Goal: Answer question/provide support

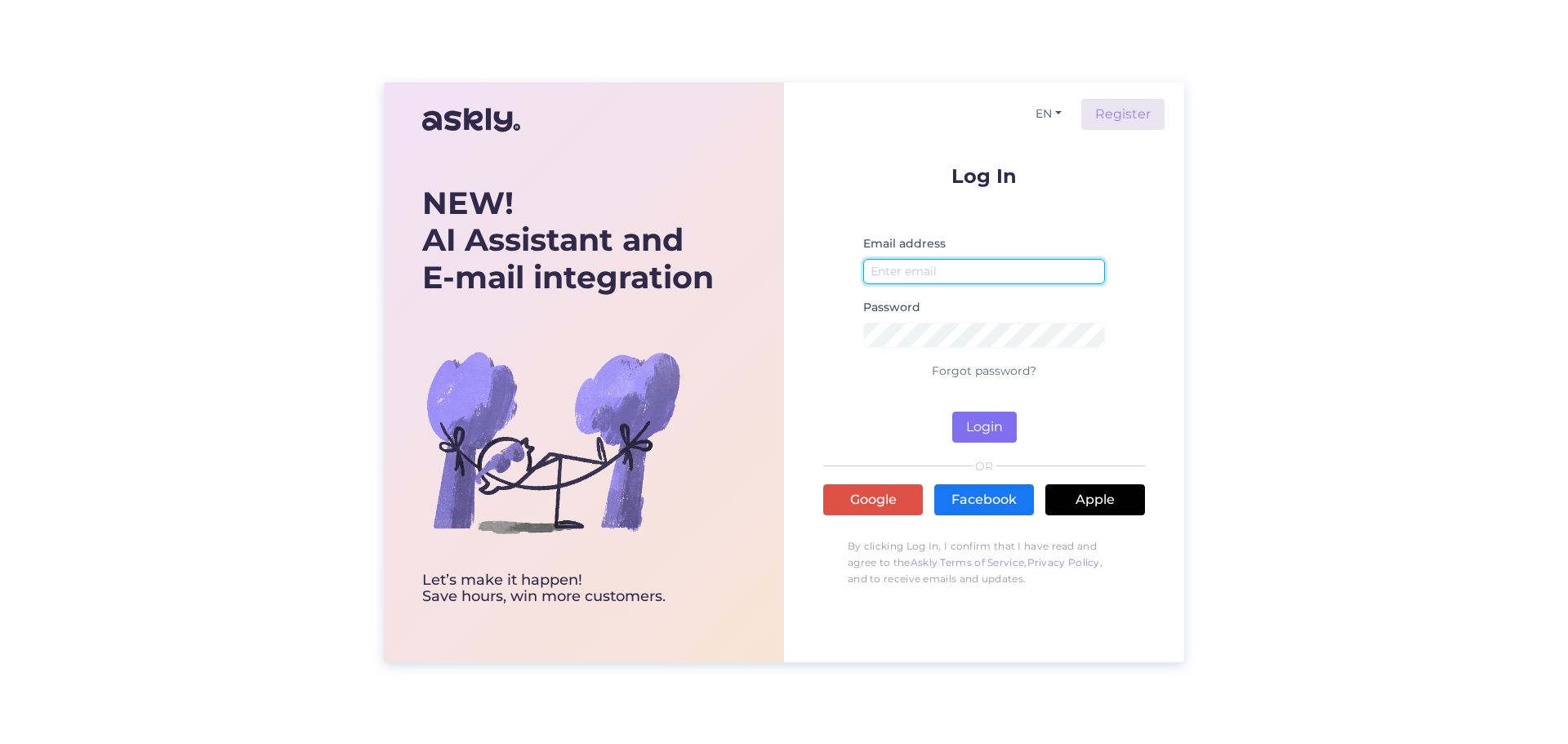
type input "[EMAIL_ADDRESS][DOMAIN_NAME]"
click at [971, 432] on button "Login" at bounding box center [984, 426] width 65 height 31
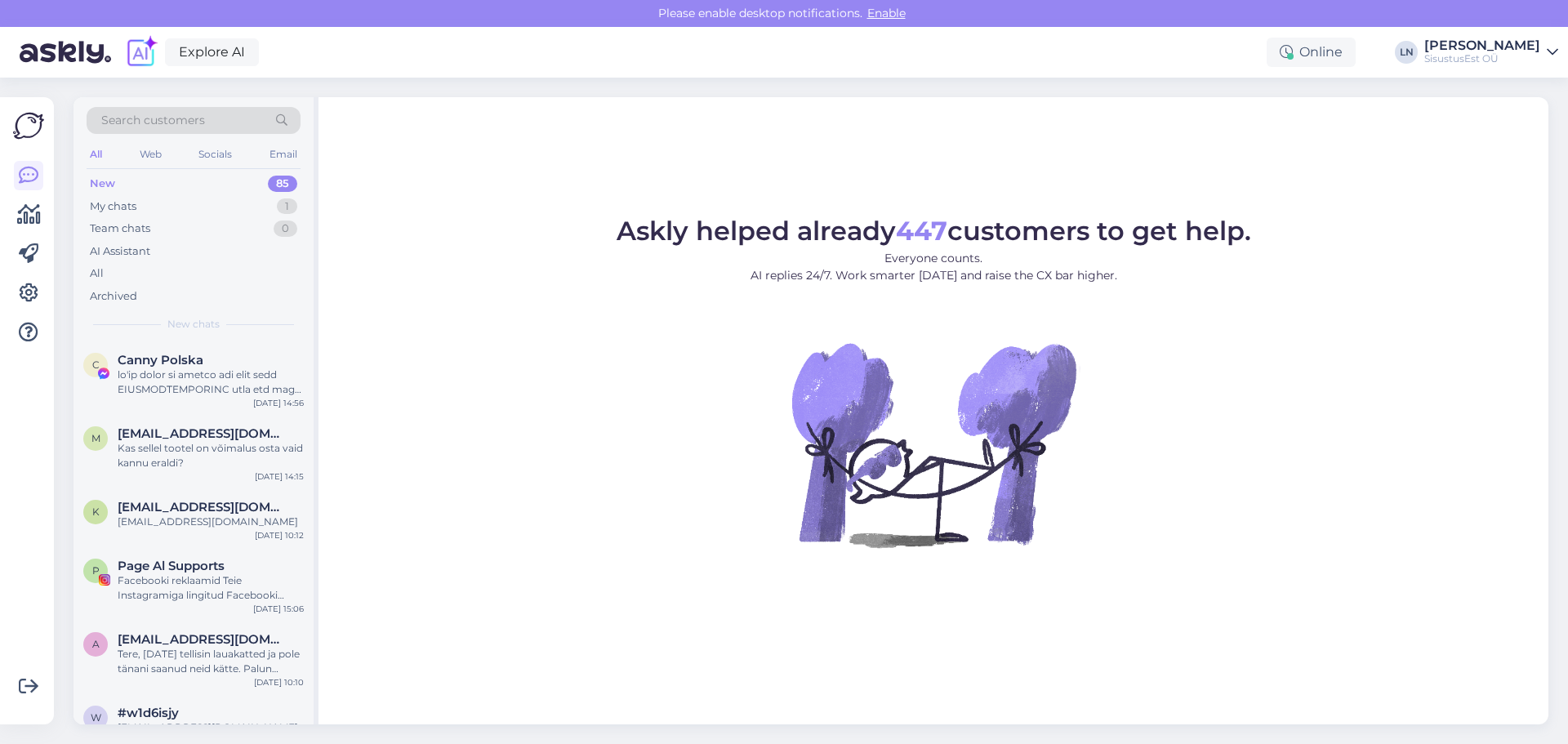
click at [121, 179] on div "New 85" at bounding box center [193, 183] width 214 height 23
click at [127, 183] on div "New 85" at bounding box center [193, 183] width 214 height 23
click at [159, 380] on div at bounding box center [210, 381] width 186 height 29
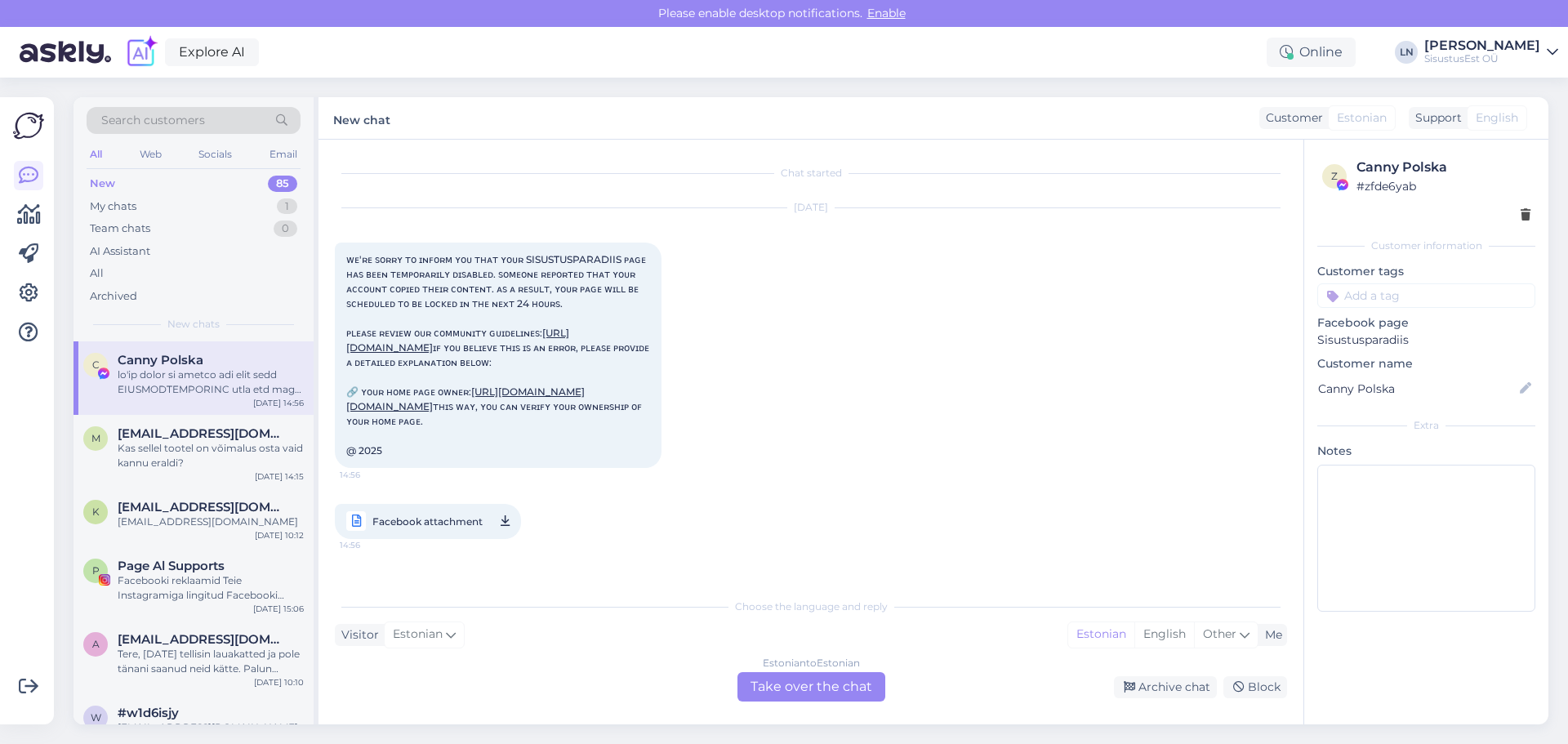
scroll to position [26, 0]
click at [166, 454] on div "Kas sellel tootel on võimalus osta vaid kannu eraldi?" at bounding box center [210, 455] width 186 height 29
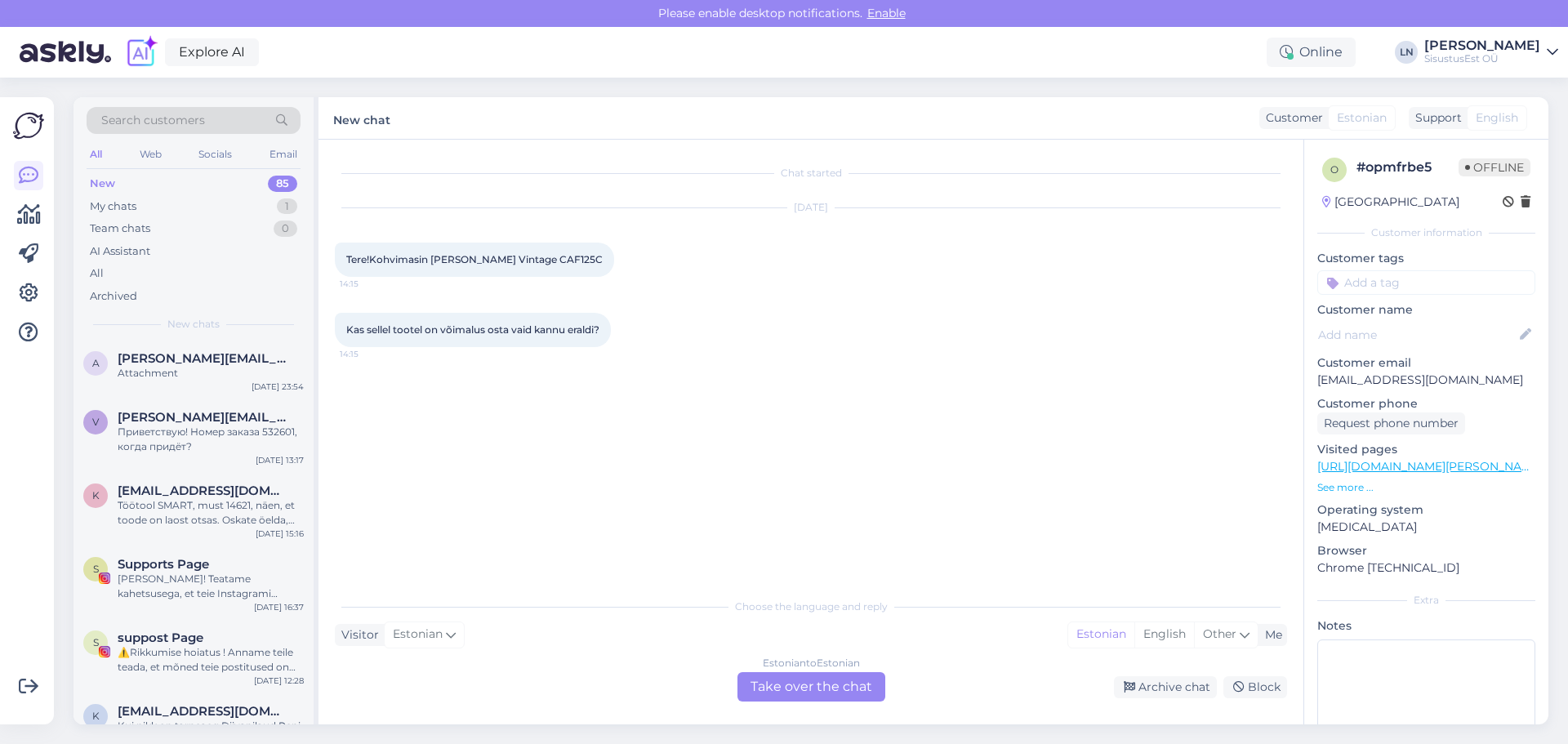
scroll to position [1062, 0]
click at [218, 122] on div "Search customers" at bounding box center [193, 121] width 214 height 27
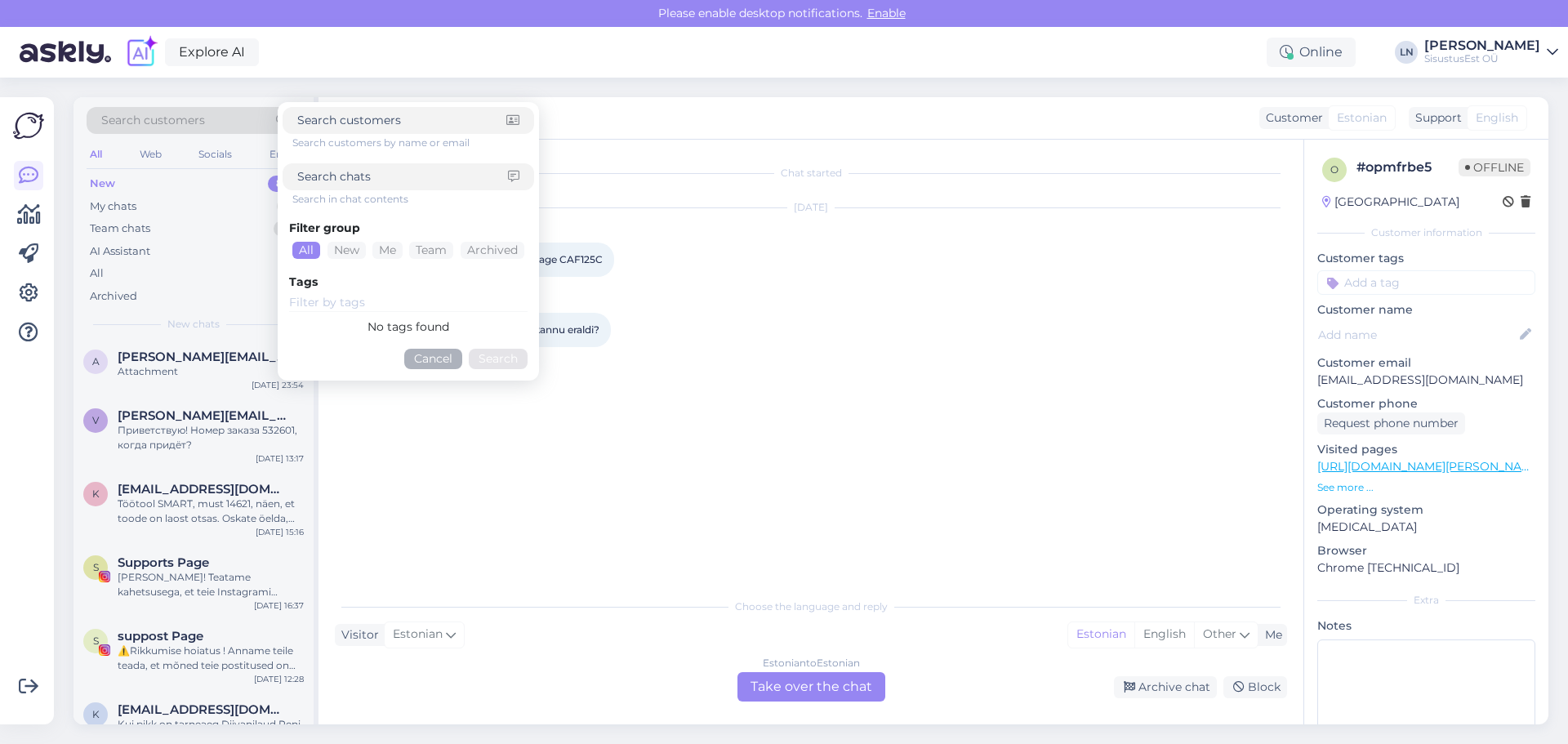
type input "Kartulikoorija Gastronoma 18220001"
click button "Search" at bounding box center [498, 359] width 59 height 20
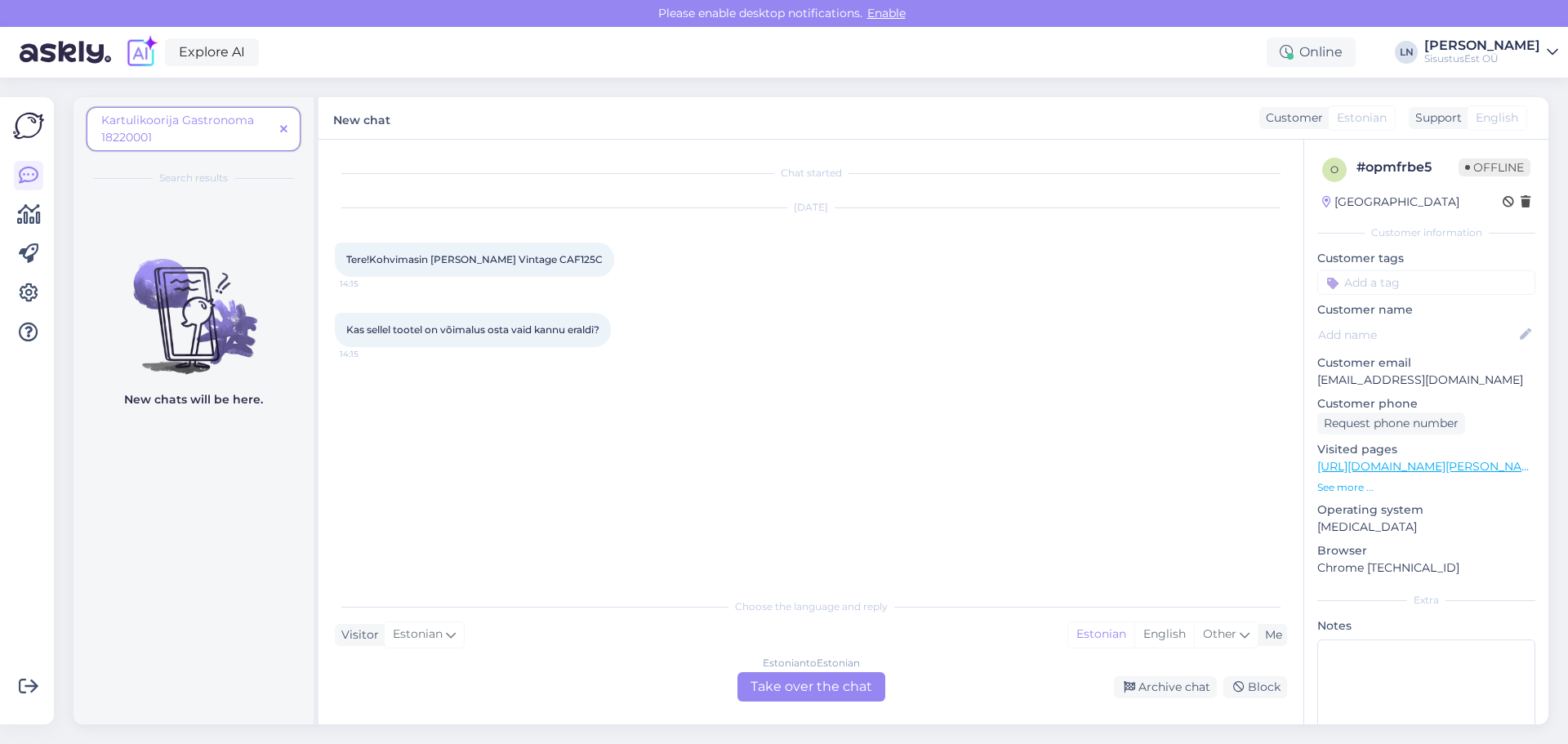
click at [289, 129] on span at bounding box center [283, 129] width 20 height 17
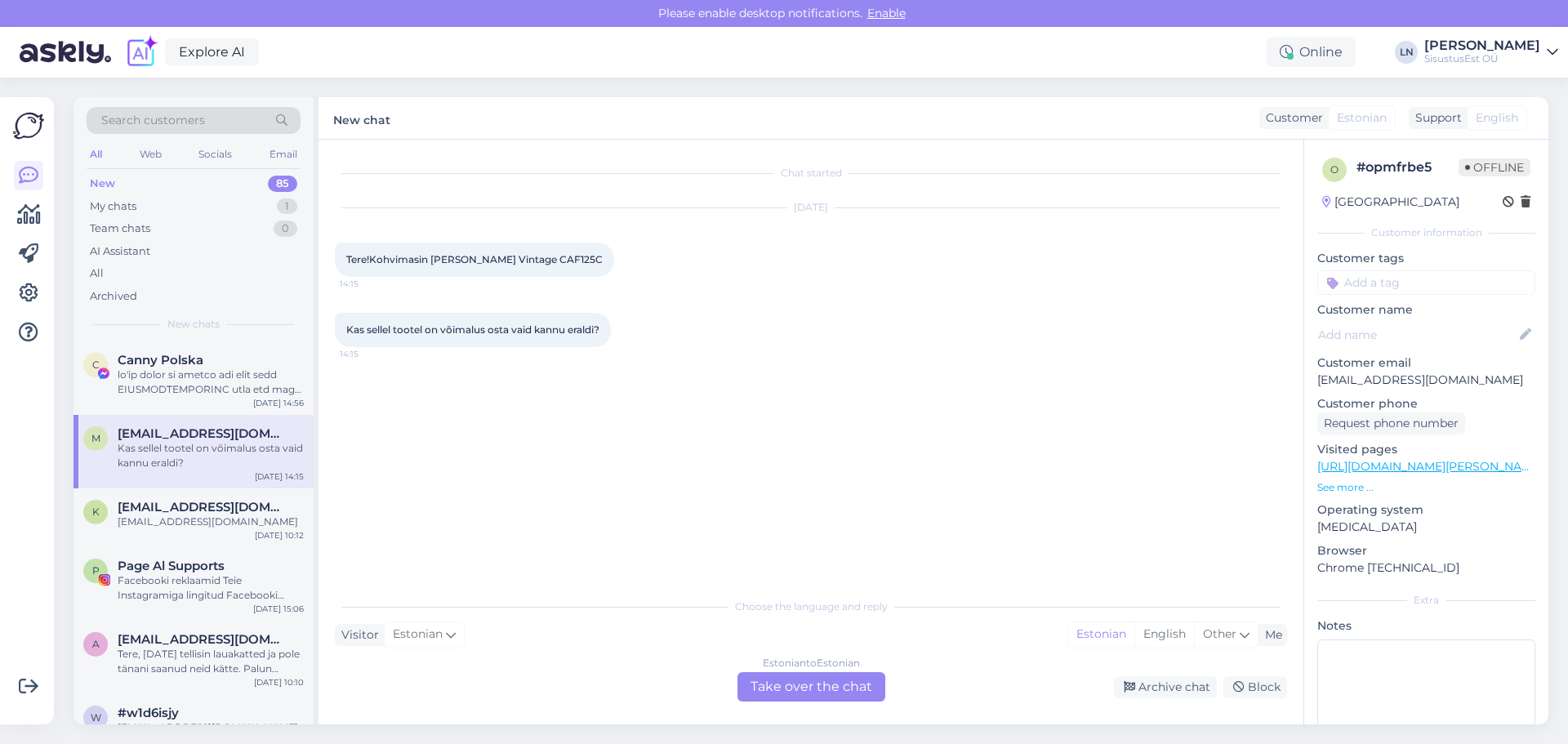
click at [236, 114] on div "Search customers" at bounding box center [193, 121] width 214 height 27
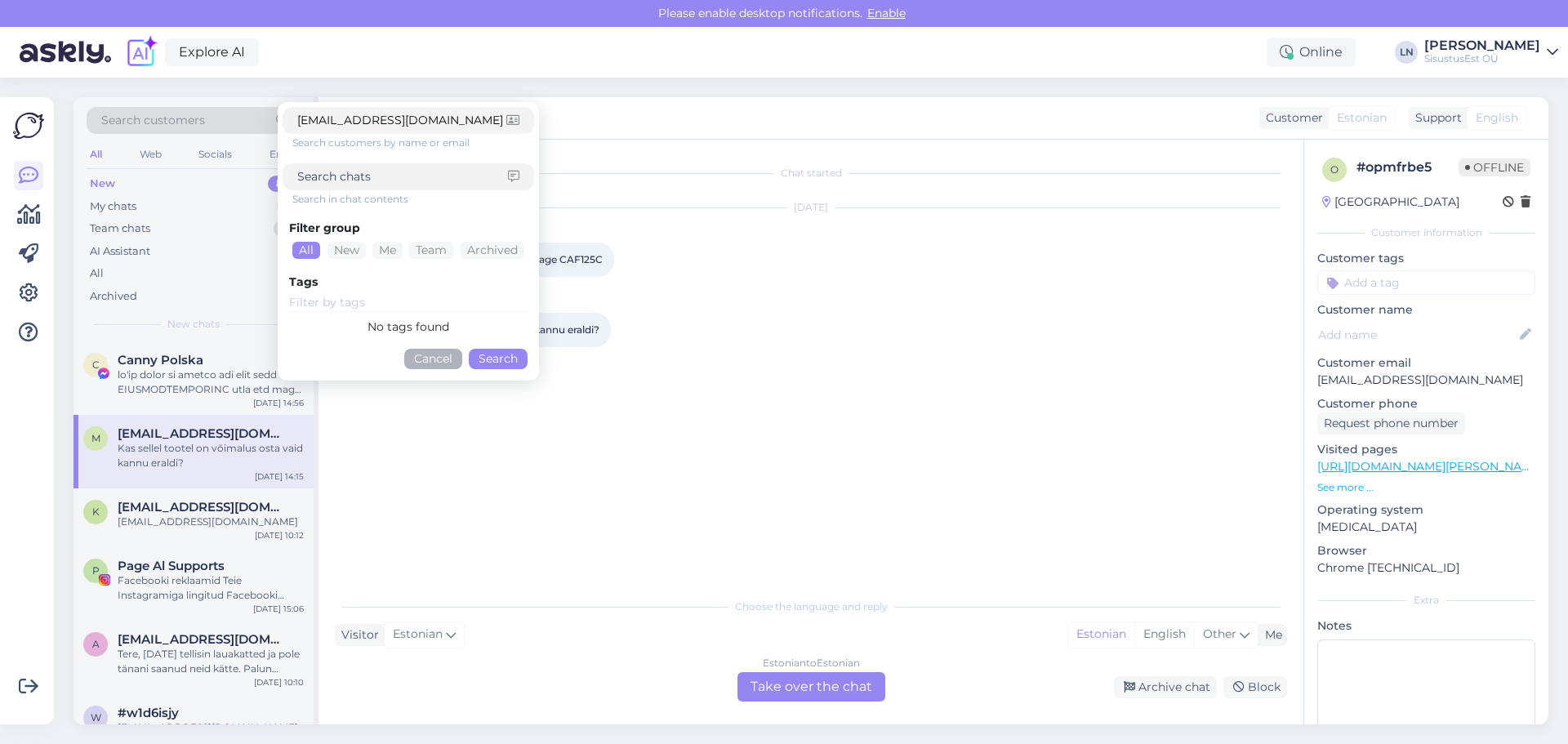
type input "arvivali@gmail.com"
click at [505, 365] on button "Search" at bounding box center [498, 359] width 59 height 20
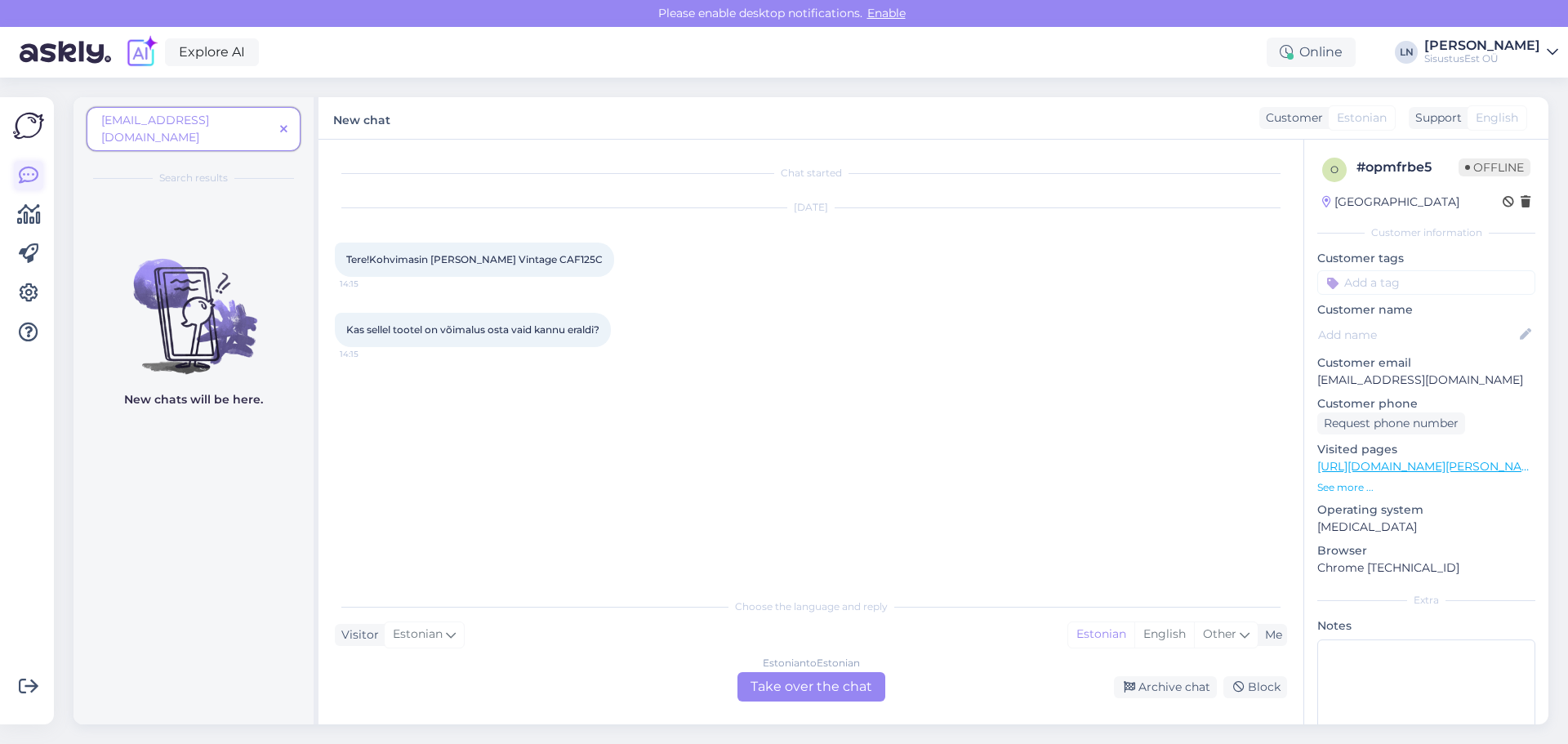
click at [25, 168] on icon at bounding box center [28, 175] width 19 height 19
click at [286, 121] on span at bounding box center [283, 129] width 20 height 17
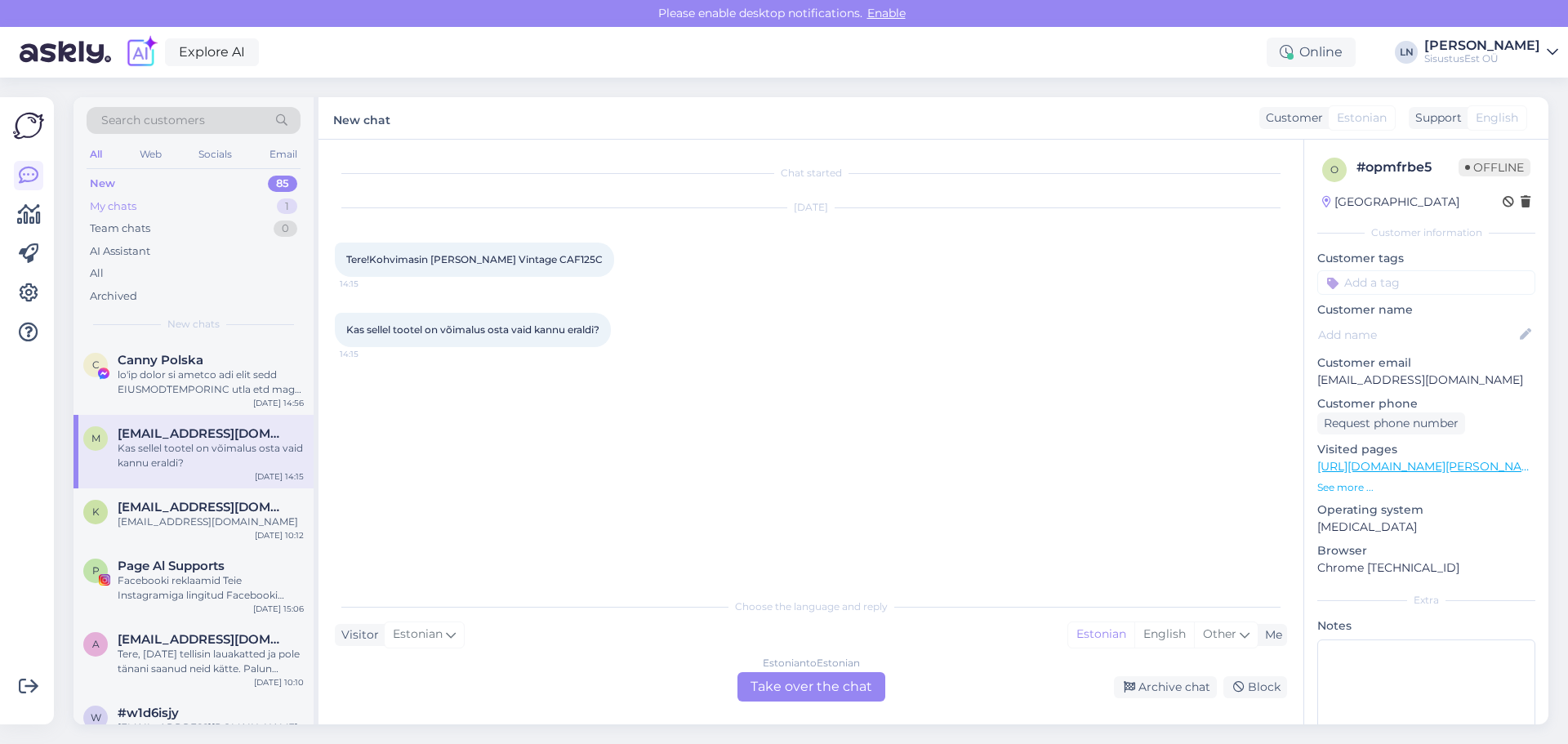
click at [115, 203] on div "My chats" at bounding box center [113, 206] width 47 height 16
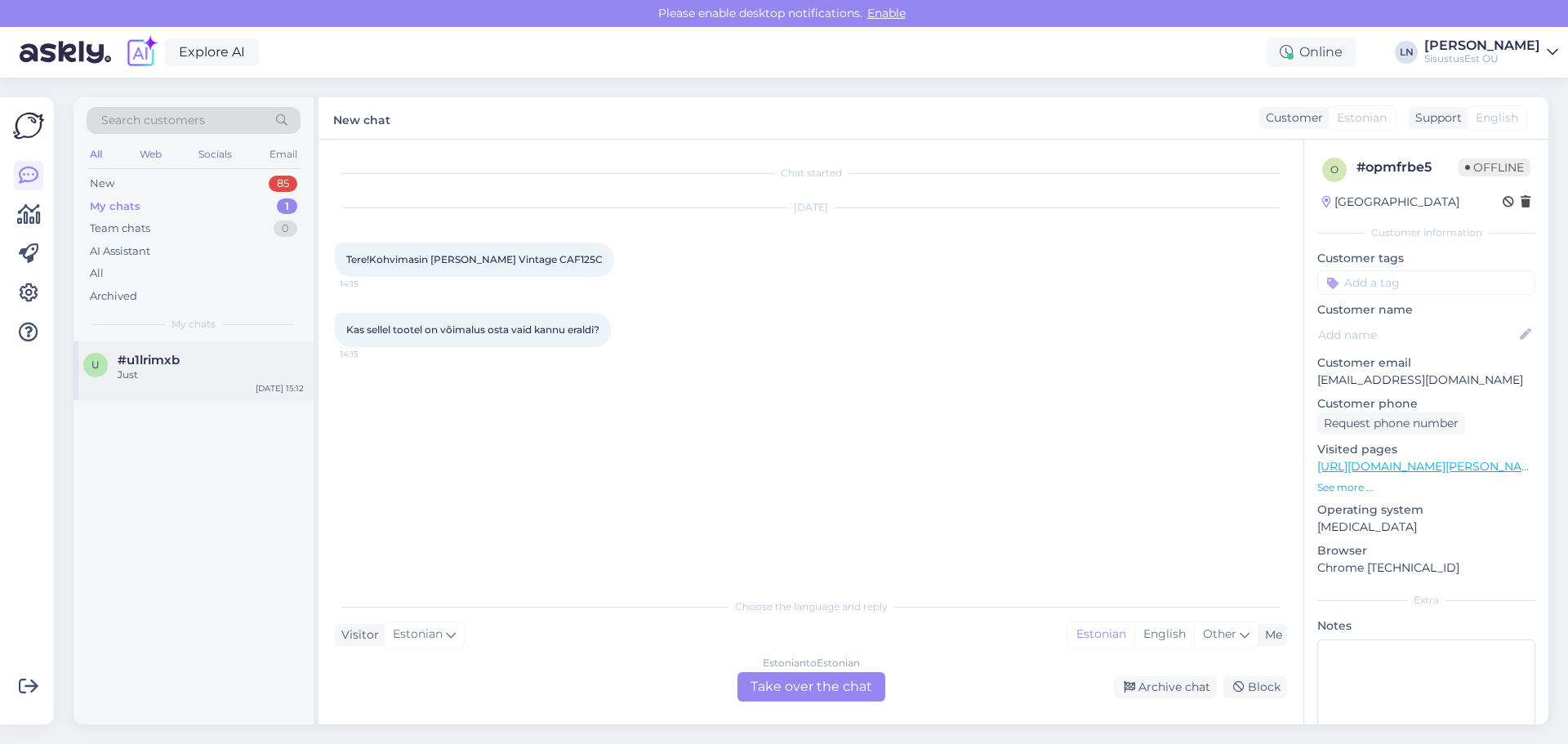
click at [163, 377] on div "Just" at bounding box center [210, 375] width 186 height 15
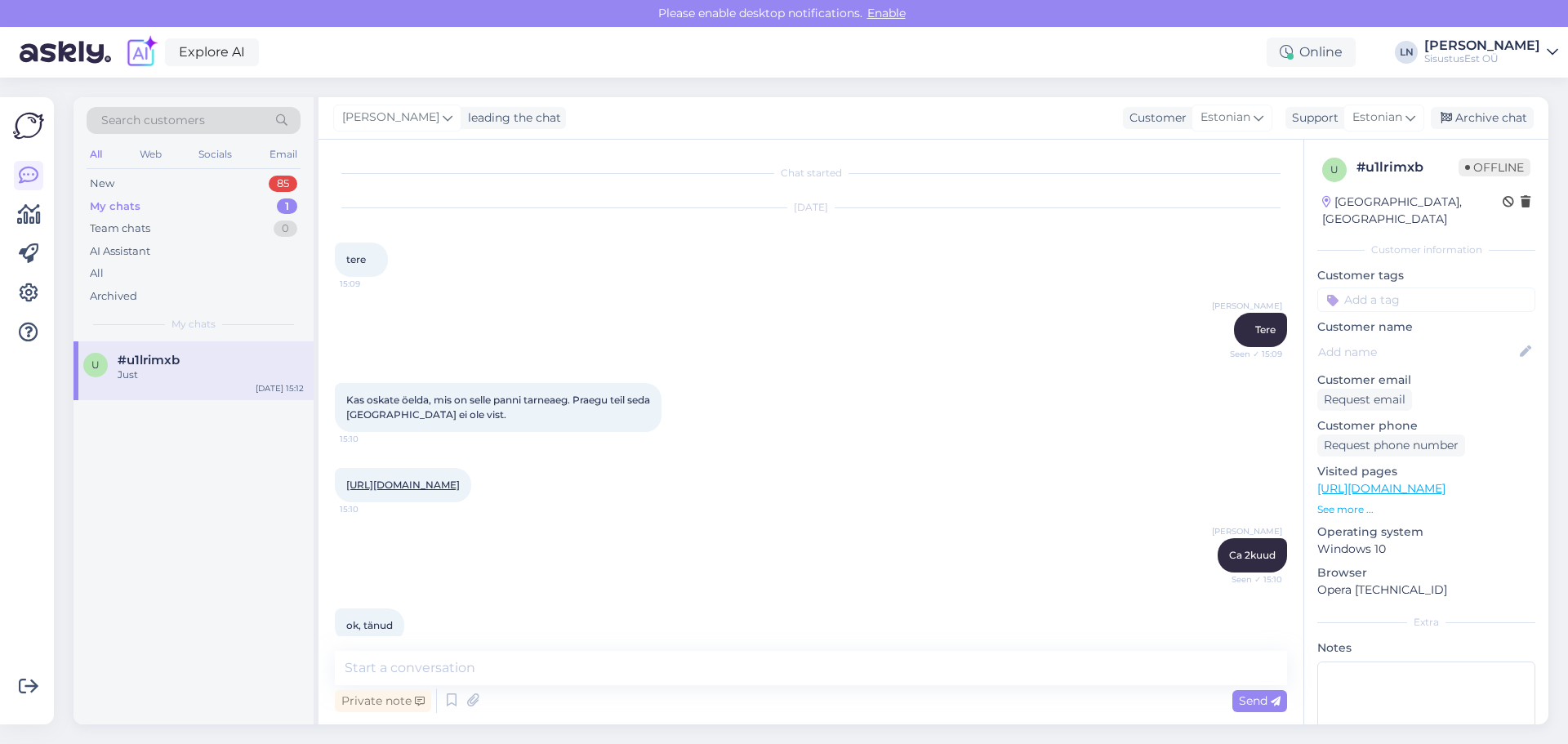
click at [116, 208] on div "My chats" at bounding box center [115, 206] width 50 height 16
click at [116, 229] on div "Team chats" at bounding box center [120, 228] width 60 height 16
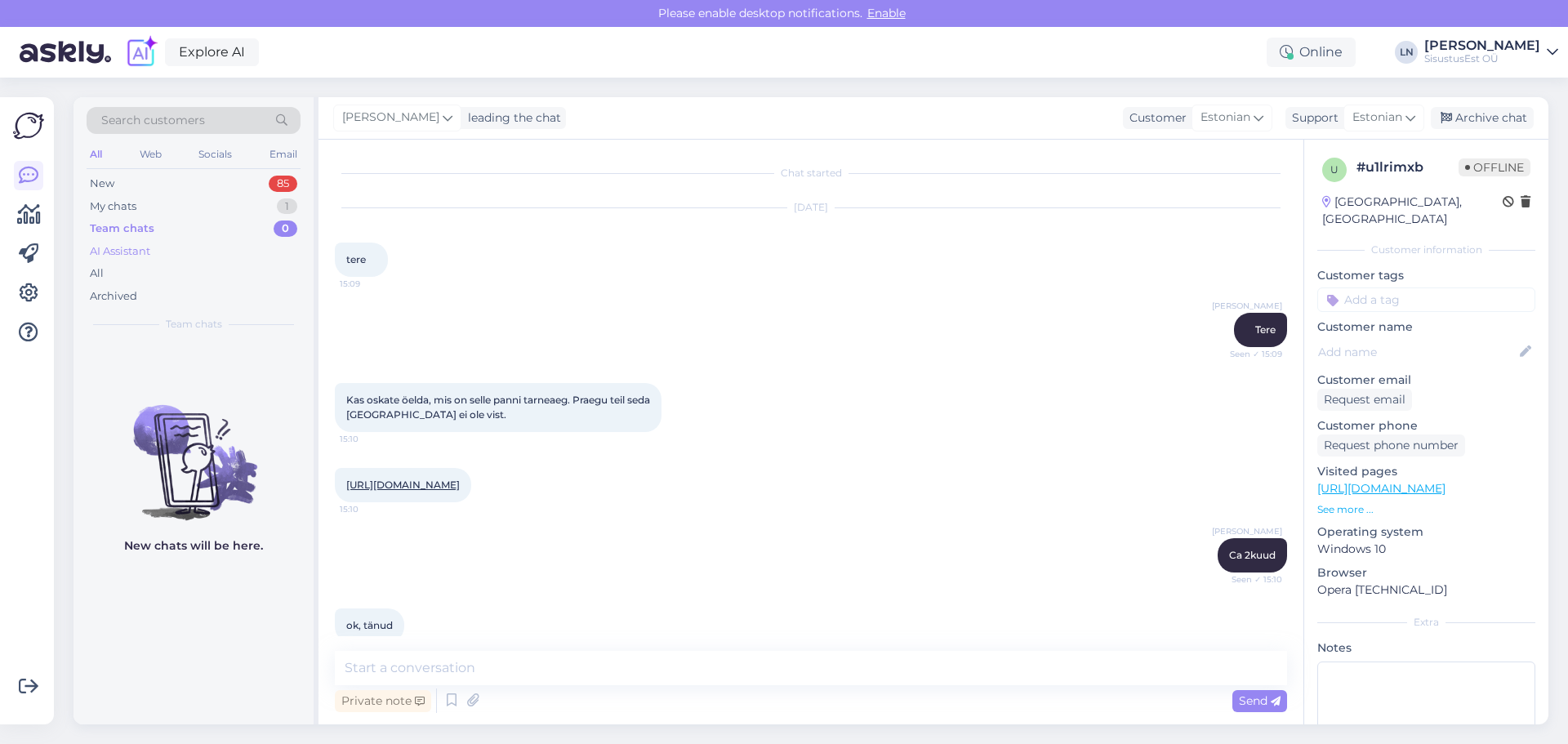
click at [114, 256] on div "AI Assistant" at bounding box center [120, 251] width 60 height 16
click at [103, 281] on div "All" at bounding box center [96, 273] width 14 height 16
